Goal: Navigation & Orientation: Find specific page/section

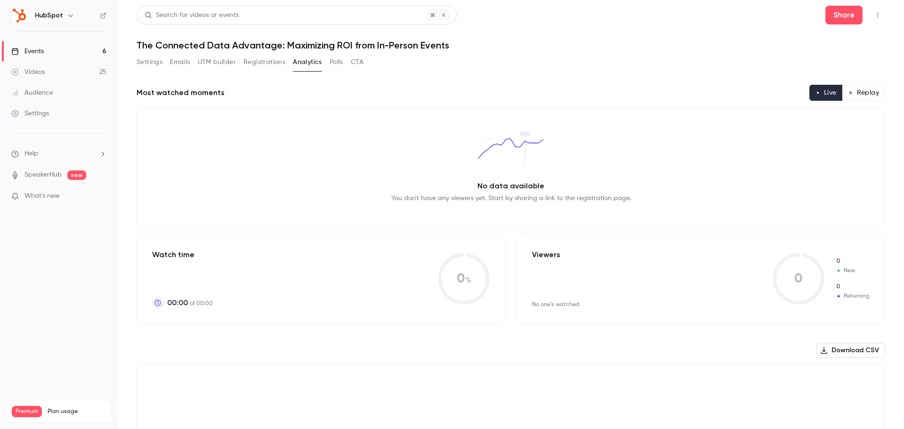
click at [80, 50] on link "Events 6" at bounding box center [59, 51] width 118 height 21
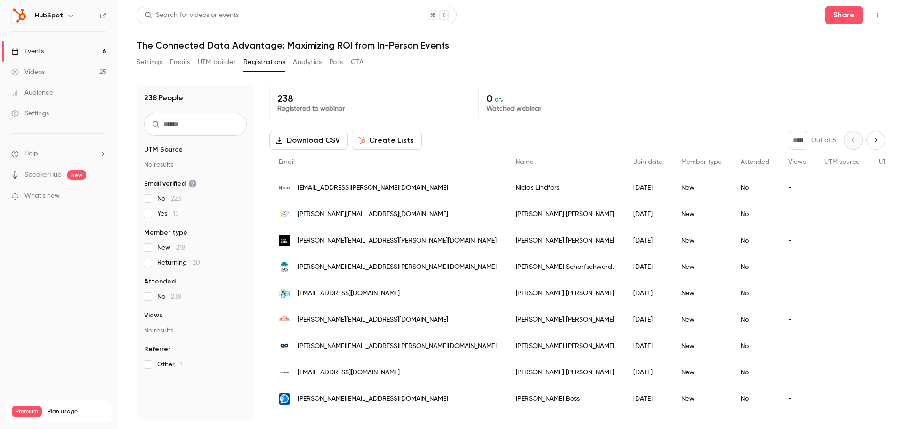
click at [80, 51] on link "Events 6" at bounding box center [59, 51] width 118 height 21
